Goal: Task Accomplishment & Management: Use online tool/utility

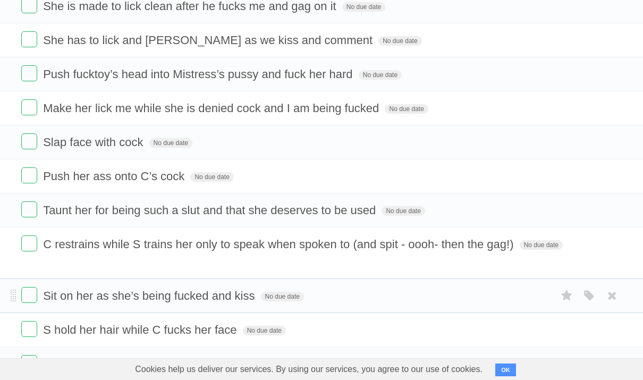
scroll to position [302, 0]
click at [178, 324] on span "S hold her hair while C fucks her face" at bounding box center [141, 330] width 196 height 13
click at [202, 295] on span "Sit on her as she’s being fucked and kiss" at bounding box center [150, 296] width 214 height 13
click at [206, 290] on span "Sit on her as she’s being fucked and kiss" at bounding box center [150, 296] width 214 height 13
click at [178, 251] on span "C restrains while S trains her only to speak when spoken to (and spit - oooh- t…" at bounding box center [279, 244] width 473 height 13
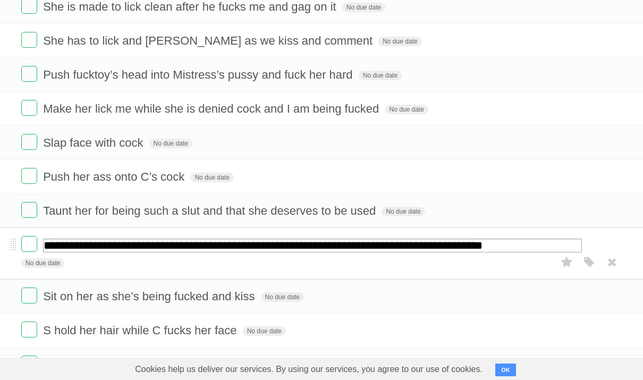
click at [198, 252] on input "**********" at bounding box center [312, 246] width 539 height 14
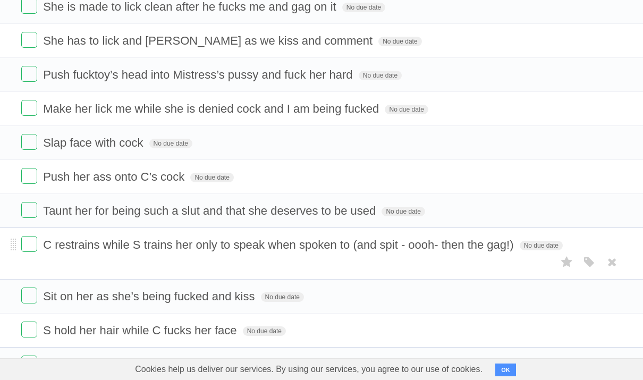
drag, startPoint x: 234, startPoint y: 259, endPoint x: 357, endPoint y: 375, distance: 169.6
click at [357, 375] on html "Log in New List Log in Save list Create a new list [PERSON_NAME] fuck list Save…" at bounding box center [321, 58] width 643 height 720
drag, startPoint x: 140, startPoint y: 369, endPoint x: 98, endPoint y: 260, distance: 117.0
click at [98, 260] on ul "Slap her face and make her say what a filthy slut she has been No due date Whit…" at bounding box center [321, 83] width 643 height 596
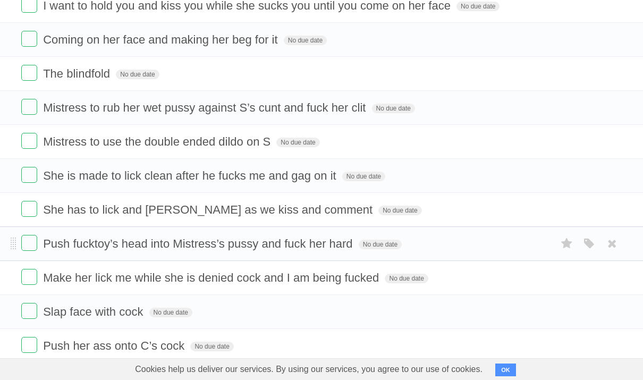
scroll to position [0, 0]
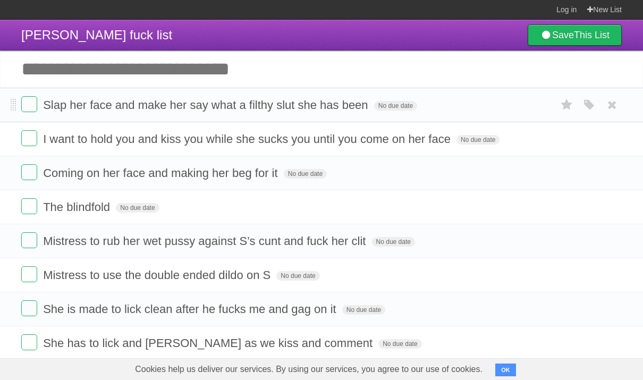
click at [44, 110] on span "Slap her face and make her say what a filthy slut she has been" at bounding box center [206, 104] width 327 height 13
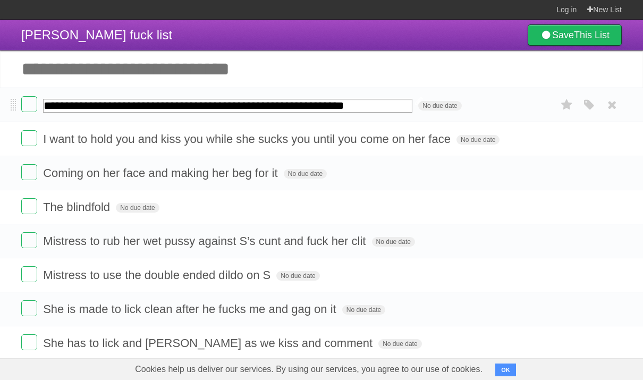
click at [45, 105] on input "**********" at bounding box center [227, 106] width 369 height 14
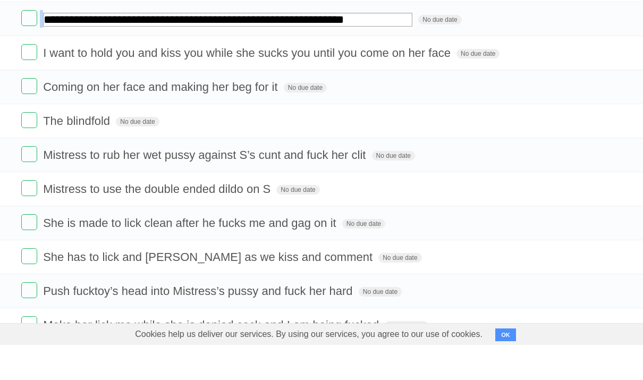
drag, startPoint x: 46, startPoint y: 107, endPoint x: 239, endPoint y: 354, distance: 313.4
click at [239, 354] on ul "**********" at bounding box center [321, 335] width 643 height 596
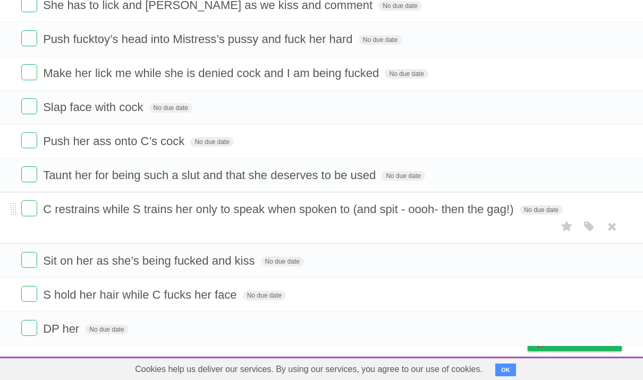
scroll to position [302, 0]
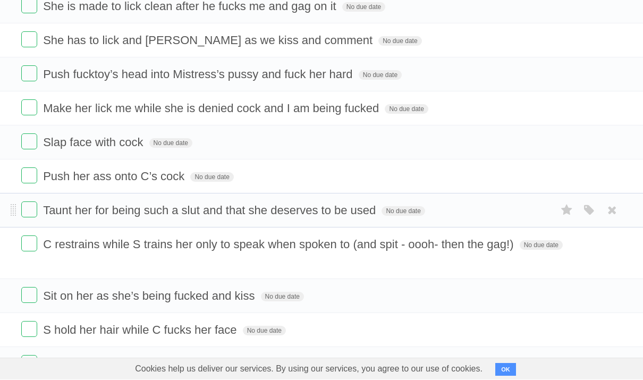
drag, startPoint x: 187, startPoint y: 337, endPoint x: 142, endPoint y: 208, distance: 136.3
click at [142, 209] on ul "Slap her face and make her say what a filthy slut she has been No due date Whit…" at bounding box center [321, 83] width 643 height 596
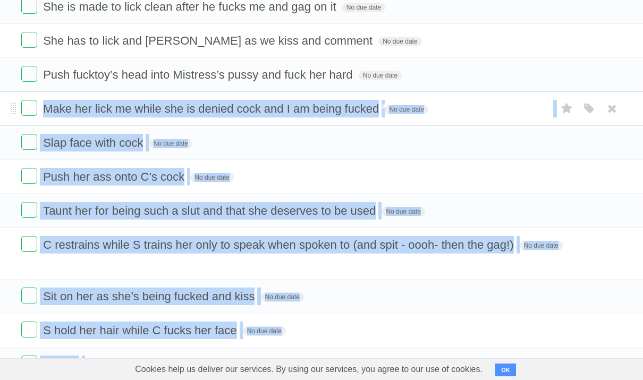
drag, startPoint x: 142, startPoint y: 361, endPoint x: 43, endPoint y: 117, distance: 263.4
click at [43, 117] on ul "Slap her face and make her say what a filthy slut she has been No due date Whit…" at bounding box center [321, 83] width 643 height 596
copy ul "Make her lick me while she is denied cock and I am being fucked No due date Whi…"
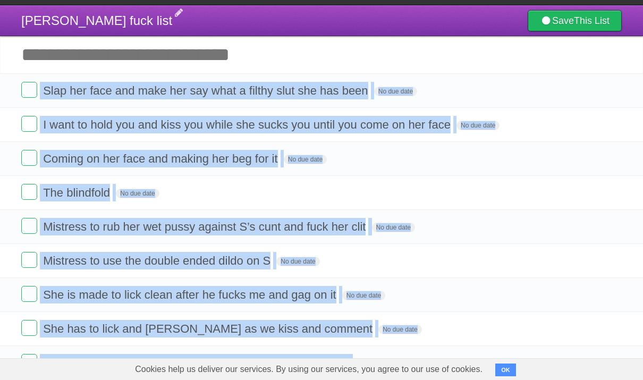
scroll to position [5, 0]
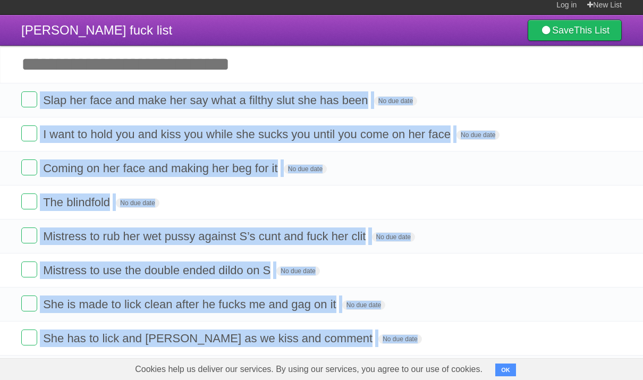
drag, startPoint x: 344, startPoint y: 223, endPoint x: 91, endPoint y: 17, distance: 326.0
click at [96, 33] on div "[PERSON_NAME] fuck list Save This List Add another task ********* Slap her face…" at bounding box center [321, 347] width 643 height 664
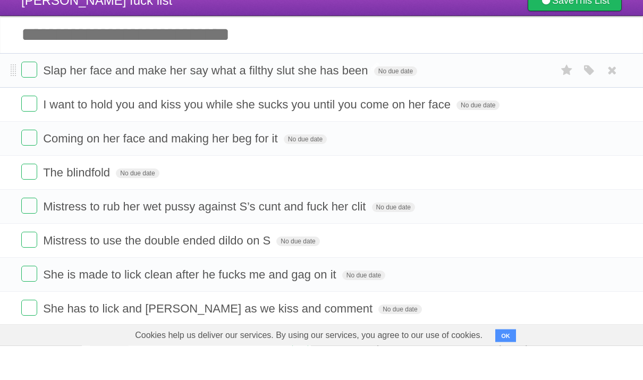
scroll to position [35, 0]
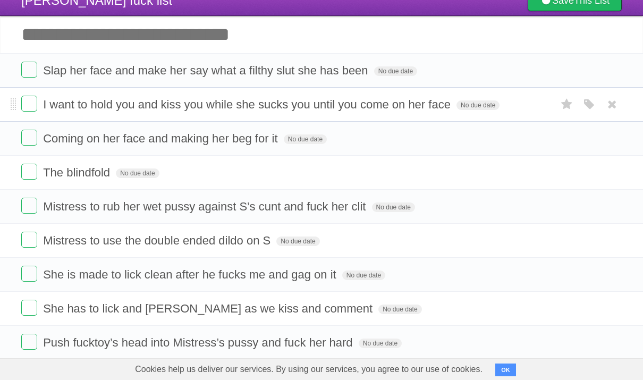
drag, startPoint x: 43, startPoint y: 72, endPoint x: 106, endPoint y: 108, distance: 72.6
click at [106, 108] on ul "Slap her face and make her say what a filthy slut she has been No due date Whit…" at bounding box center [321, 351] width 643 height 596
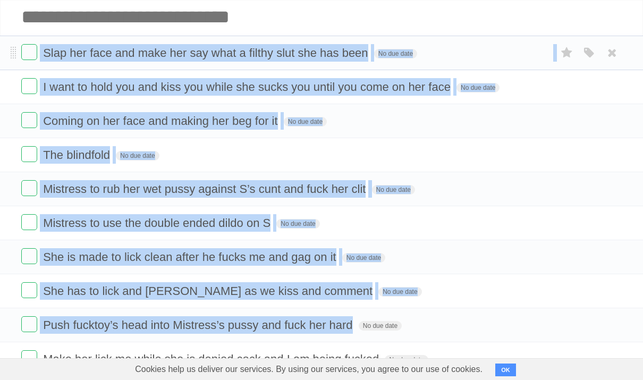
scroll to position [43, 0]
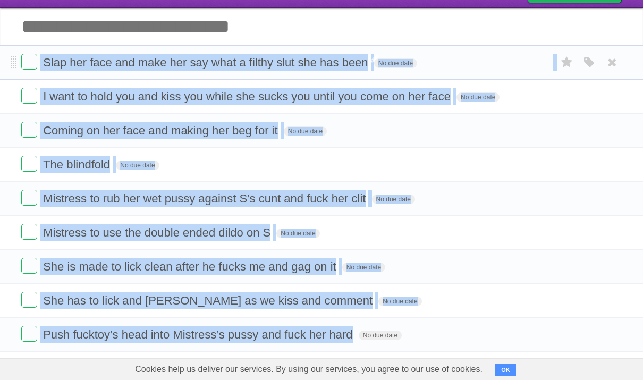
drag, startPoint x: 345, startPoint y: 324, endPoint x: 88, endPoint y: 69, distance: 362.3
click at [87, 66] on ul "Slap her face and make her say what a filthy slut she has been No due date Whit…" at bounding box center [321, 343] width 643 height 596
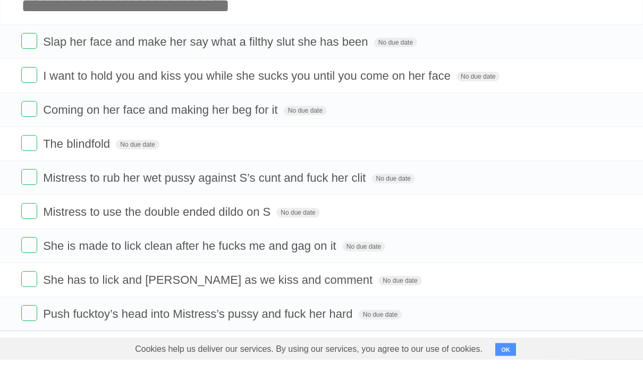
scroll to position [63, 0]
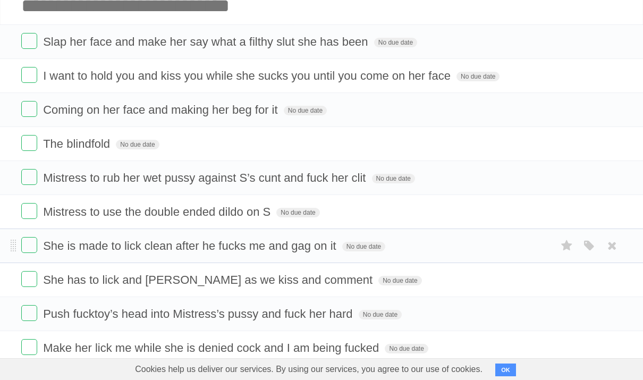
drag, startPoint x: 371, startPoint y: 357, endPoint x: 286, endPoint y: 262, distance: 127.2
click at [286, 262] on ul "Slap her face and make her say what a filthy slut she has been No due date Whit…" at bounding box center [321, 322] width 643 height 596
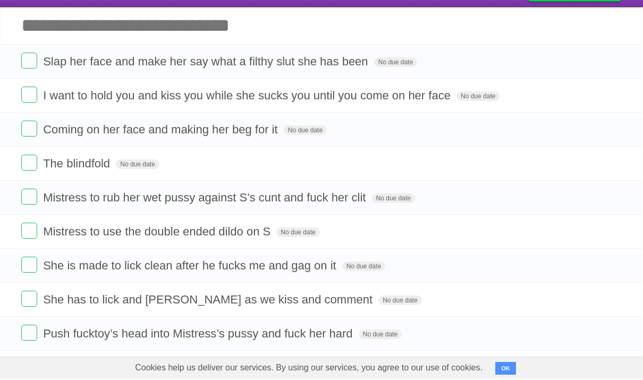
drag, startPoint x: 373, startPoint y: 358, endPoint x: 99, endPoint y: 36, distance: 422.7
click at [102, 48] on div "[PERSON_NAME] fuck list Save This List Add another task ********* Slap her face…" at bounding box center [321, 310] width 643 height 664
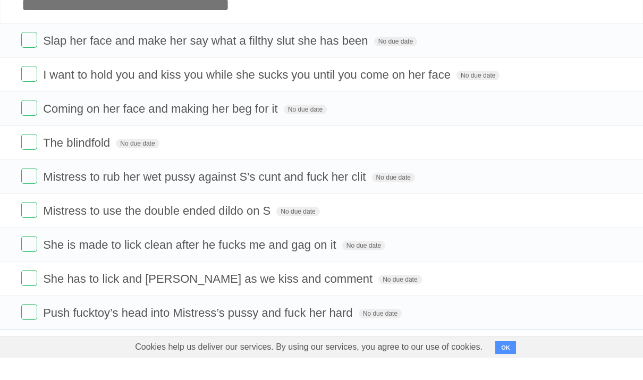
scroll to position [64, 0]
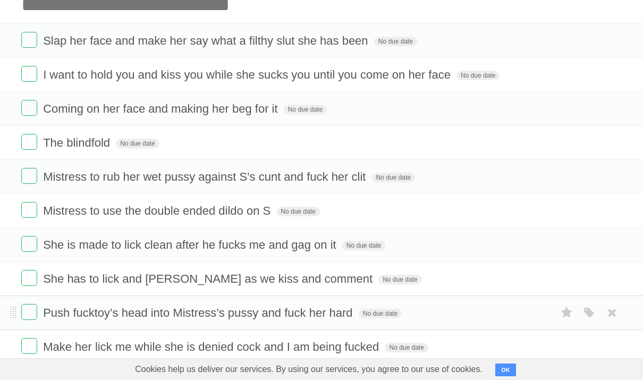
drag, startPoint x: 374, startPoint y: 363, endPoint x: 308, endPoint y: 313, distance: 83.0
click at [308, 313] on ul "Slap her face and make her say what a filthy slut she has been No due date Whit…" at bounding box center [321, 321] width 643 height 596
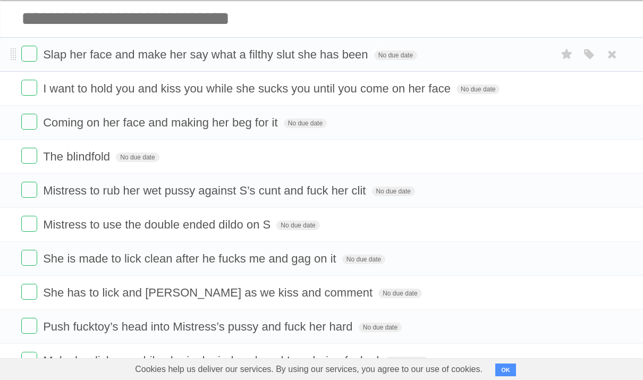
scroll to position [46, 0]
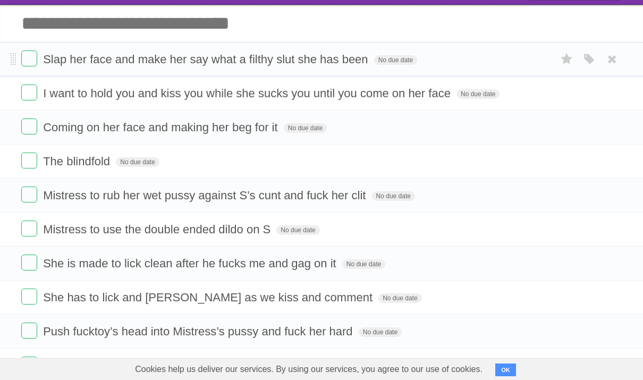
drag, startPoint x: 373, startPoint y: 361, endPoint x: 144, endPoint y: 67, distance: 372.7
click at [144, 67] on ul "Slap her face and make her say what a filthy slut she has been No due date Whit…" at bounding box center [321, 340] width 643 height 596
copy ul "lor ips dol sita c adipis elit sed doe temp In utl etdo Magna Ali Enim Admin Ve…"
